Goal: Task Accomplishment & Management: Complete application form

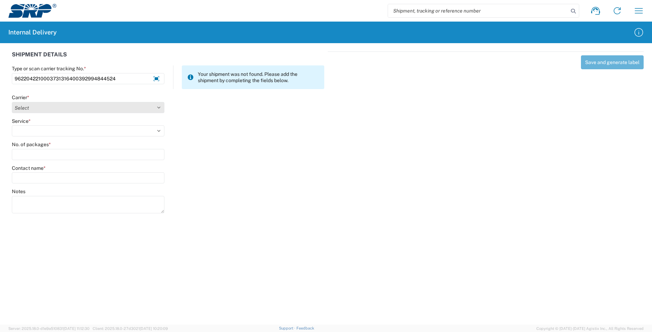
type input "9622042210003731316400392994844524"
click at [62, 109] on select "Select AcctPay Amazon Logistics ATI Trucking BC Dimerco Logistics Empire Southw…" at bounding box center [88, 107] width 153 height 11
select select "5"
click at [12, 102] on select "Select AcctPay Amazon Logistics ATI Trucking BC Dimerco Logistics Empire Southw…" at bounding box center [88, 107] width 153 height 11
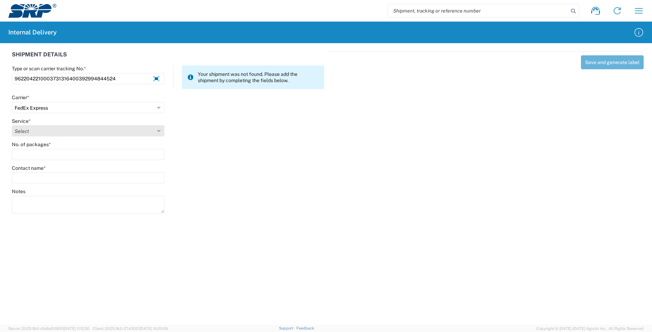
click at [38, 130] on select "Select 1Day Freight 2Day 2Day AM 2Day AM One Rate 2Day Freight 2Day One Rate 3 …" at bounding box center [88, 130] width 153 height 11
select select "12"
click at [38, 132] on select "Select 1Day Freight 2Day 2Day AM 2Day AM One Rate 2Day Freight 2Day One Rate 3 …" at bounding box center [88, 130] width 153 height 11
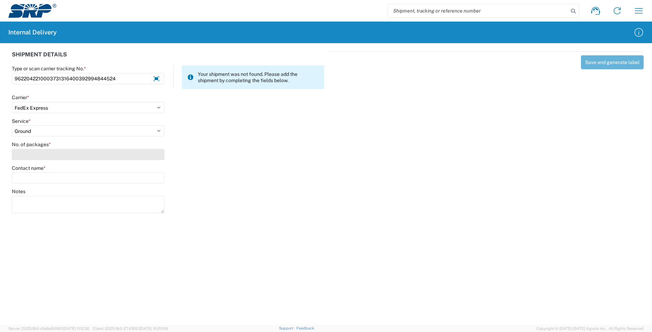
click at [46, 155] on input "No. of packages *" at bounding box center [88, 154] width 153 height 11
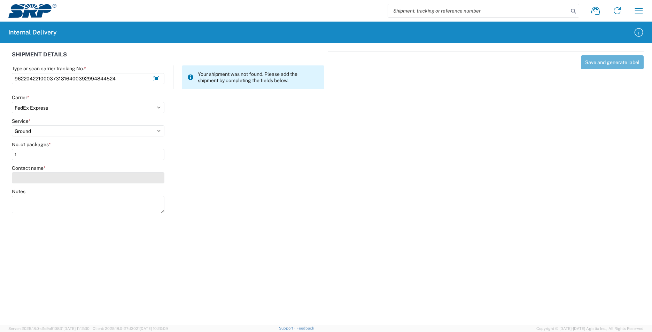
type input "1"
click at [45, 179] on input "Contact name *" at bounding box center [88, 177] width 153 height 11
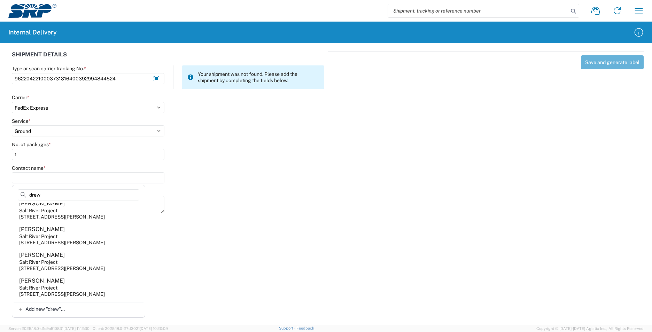
scroll to position [557, 0]
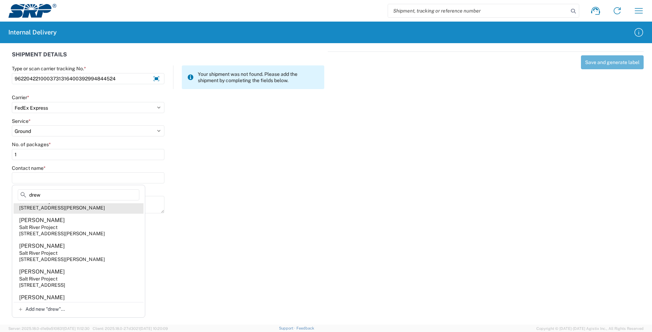
type input "drew"
click at [102, 211] on div "[STREET_ADDRESS][PERSON_NAME]" at bounding box center [62, 208] width 86 height 6
type input "[PERSON_NAME]"
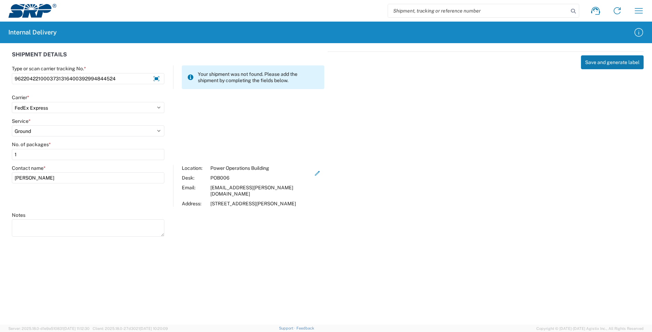
click at [608, 67] on button "Save and generate label" at bounding box center [612, 62] width 63 height 14
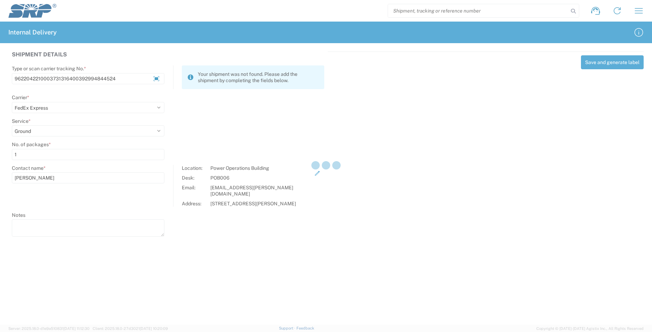
select select
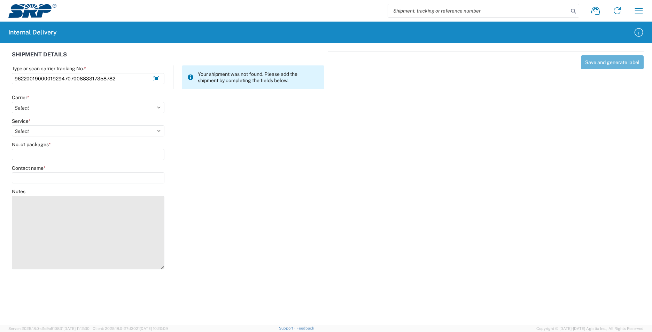
drag, startPoint x: 162, startPoint y: 212, endPoint x: 150, endPoint y: 270, distance: 58.9
click at [150, 270] on textarea "Notes" at bounding box center [88, 232] width 153 height 73
type input "9622001900001929470700883317358782"
drag, startPoint x: 40, startPoint y: 206, endPoint x: 52, endPoint y: 206, distance: 11.8
click at [41, 206] on textarea "Notes" at bounding box center [88, 233] width 153 height 75
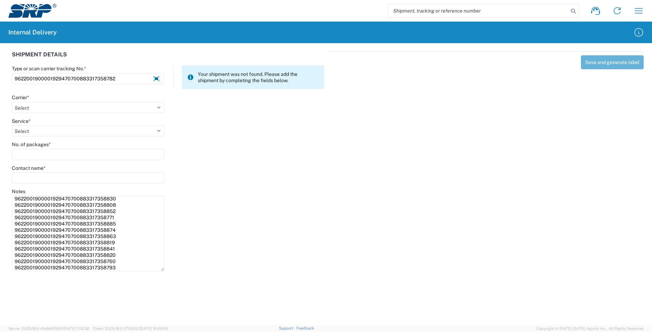
scroll to position [0, 0]
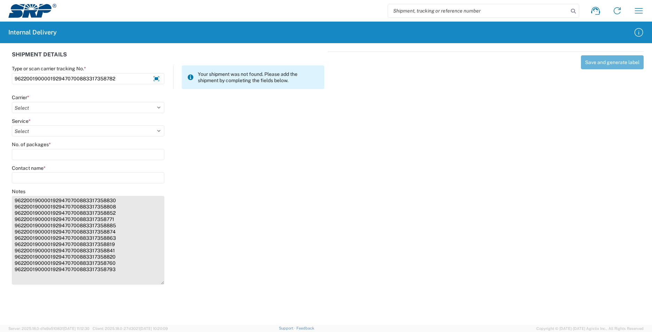
drag, startPoint x: 162, startPoint y: 269, endPoint x: 160, endPoint y: 283, distance: 13.7
click at [160, 283] on textarea "9622001900001929470700883317358830 9622001900001929470700883317358808 962200190…" at bounding box center [88, 240] width 153 height 89
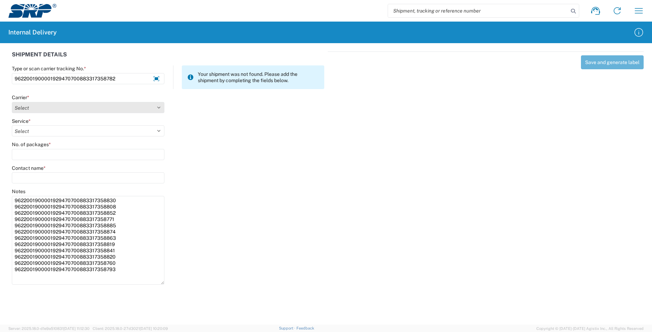
type textarea "9622001900001929470700883317358830 9622001900001929470700883317358808 962200190…"
click at [94, 105] on select "Select AcctPay Amazon Logistics ATI Trucking BC Dimerco Logistics Empire Southw…" at bounding box center [88, 107] width 153 height 11
select select "5"
click at [12, 102] on select "Select AcctPay Amazon Logistics ATI Trucking BC Dimerco Logistics Empire Southw…" at bounding box center [88, 107] width 153 height 11
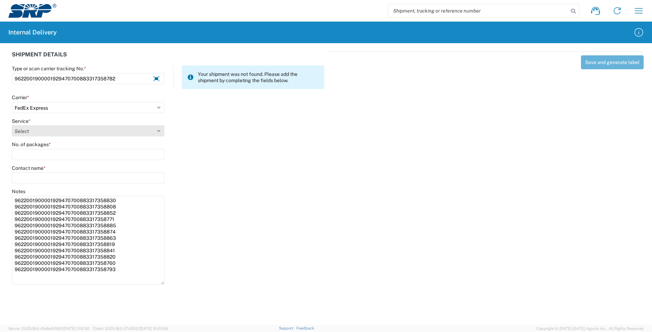
click at [34, 131] on select "Select 1Day Freight 2Day 2Day AM 2Day AM One Rate 2Day Freight 2Day One Rate 3 …" at bounding box center [88, 130] width 153 height 11
click at [33, 132] on select "Select 1Day Freight 2Day 2Day AM 2Day AM One Rate 2Day Freight 2Day One Rate 3 …" at bounding box center [88, 130] width 153 height 11
select select "12"
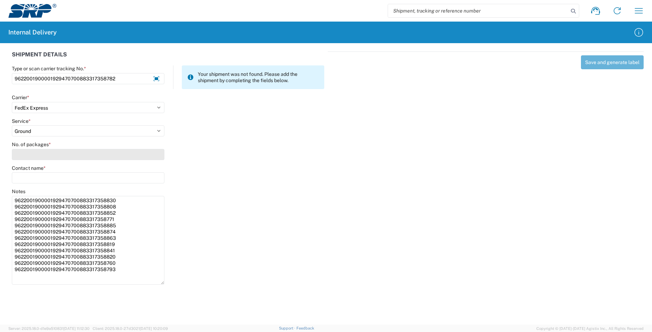
click at [42, 156] on input "No. of packages *" at bounding box center [88, 154] width 153 height 11
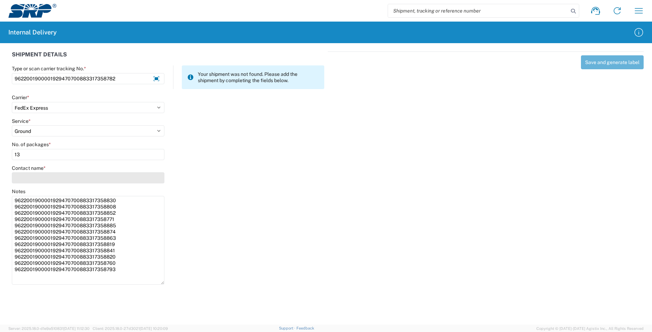
type input "13"
click at [41, 176] on input "Contact name *" at bounding box center [88, 177] width 153 height 11
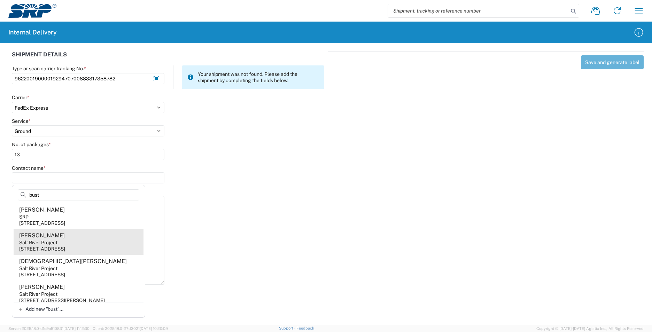
type input "bust"
click at [114, 242] on agx-address-suggestion-item "Lara Bustos Salt River Project 1500 N Mill Ave, PAB35W, Tempe, AZ, 85281, US" at bounding box center [79, 242] width 130 height 26
type input "Lara Bustos"
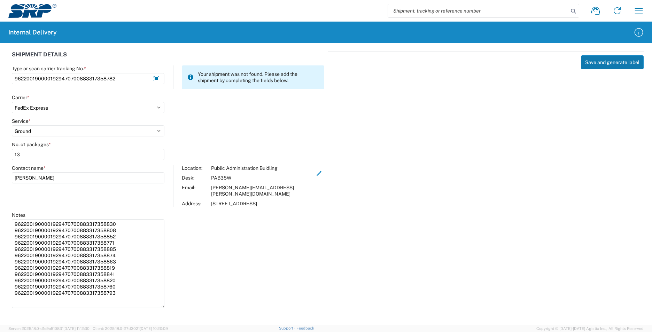
click at [608, 60] on button "Save and generate label" at bounding box center [612, 62] width 63 height 14
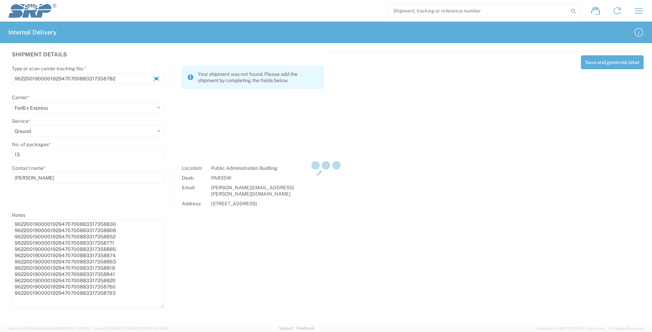
select select
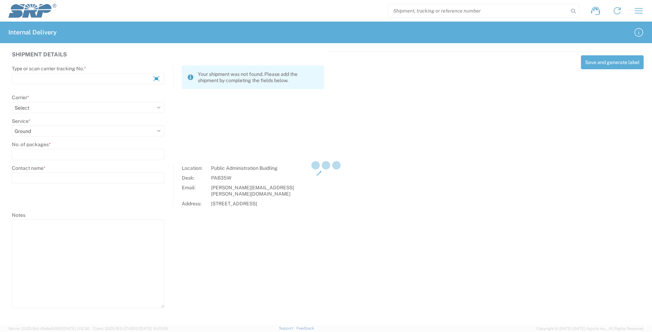
select select
